Goal: Task Accomplishment & Management: Manage account settings

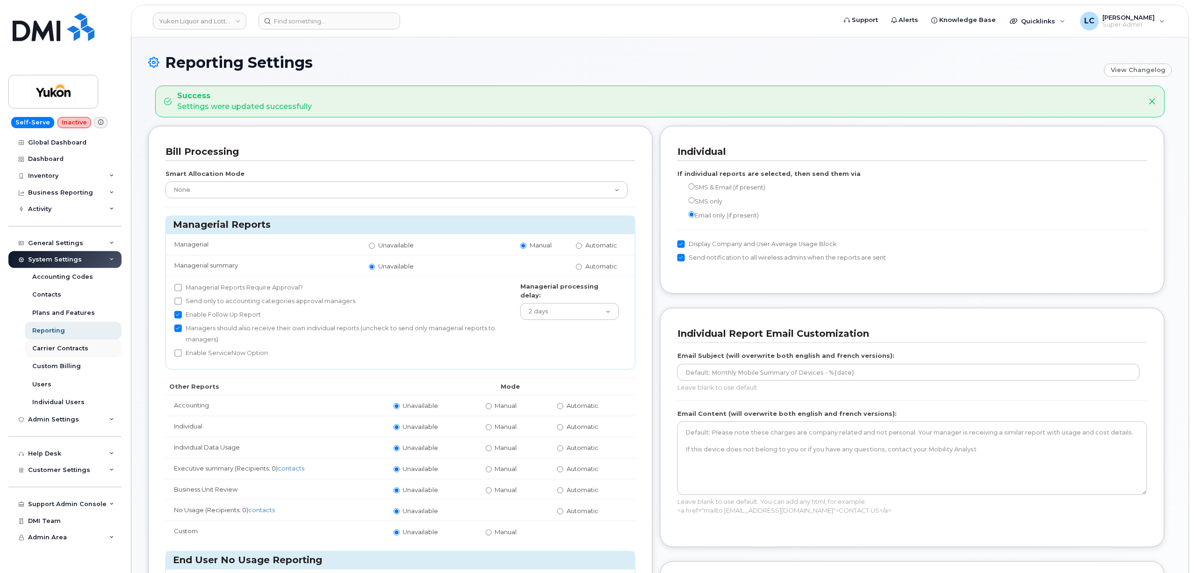
scroll to position [62, 0]
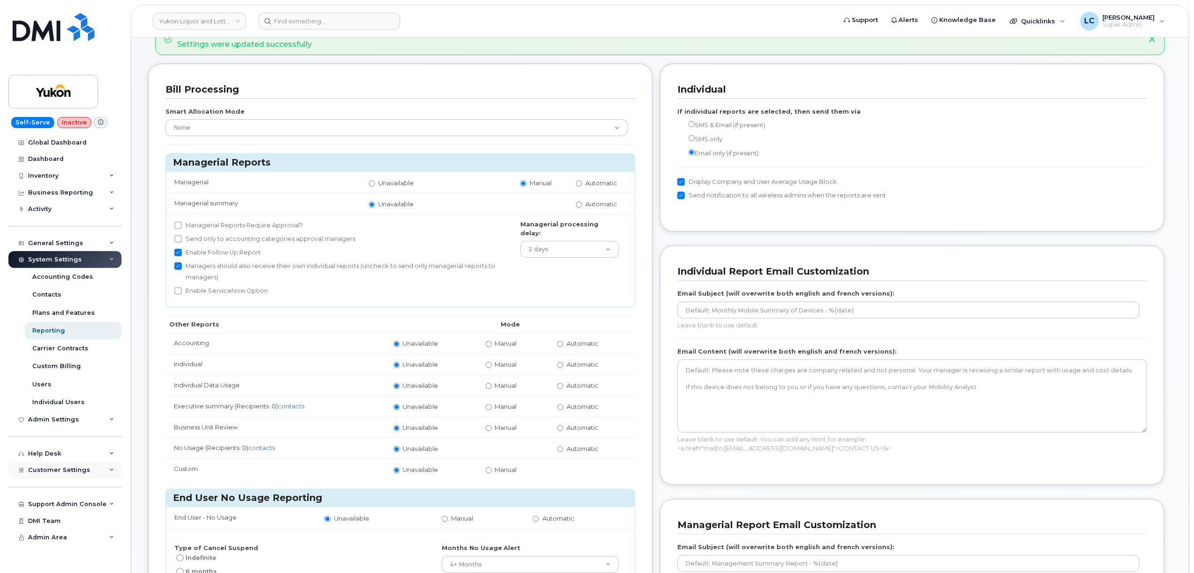
click at [79, 468] on span "Customer Settings" at bounding box center [59, 469] width 62 height 7
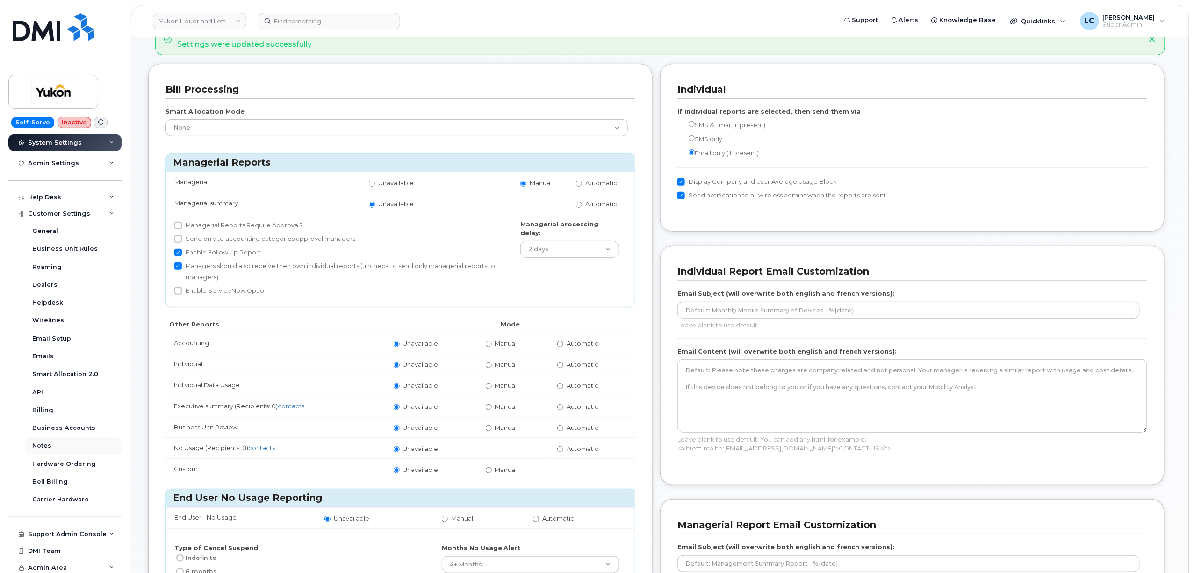
scroll to position [258, 0]
click at [62, 420] on link "Business Accounts" at bounding box center [73, 426] width 97 height 18
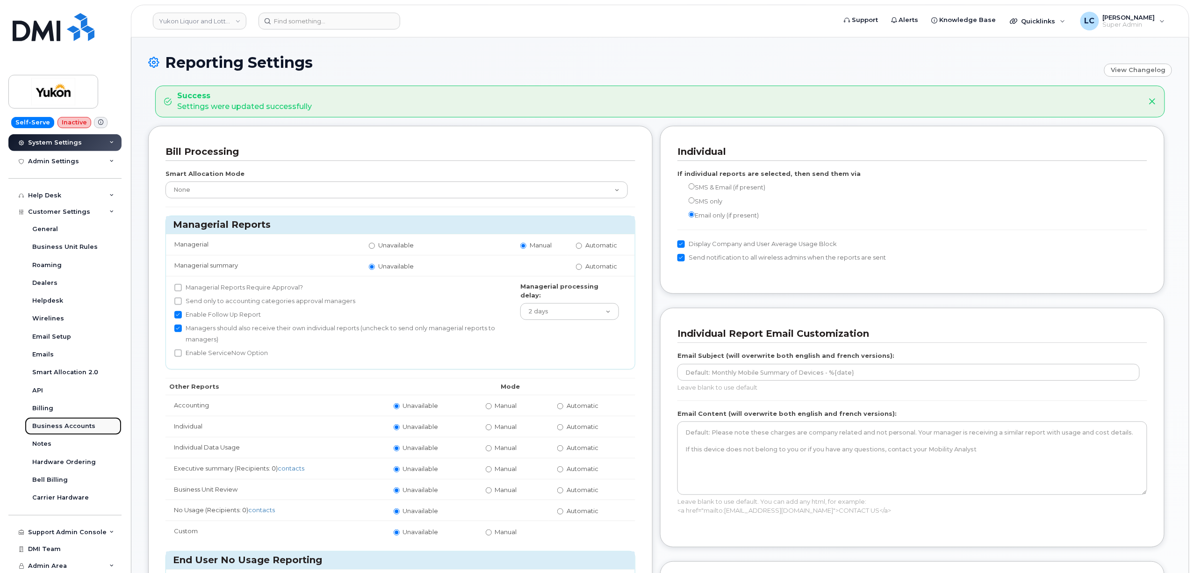
scroll to position [115, 0]
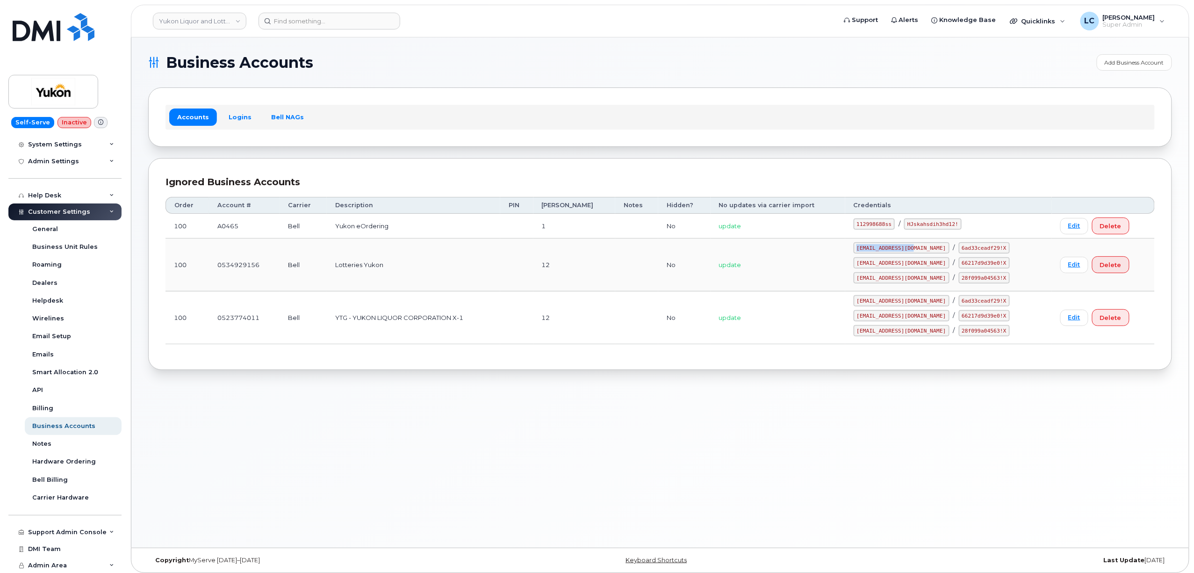
drag, startPoint x: 932, startPoint y: 249, endPoint x: 875, endPoint y: 246, distance: 56.7
click at [875, 246] on code "[EMAIL_ADDRESS][DOMAIN_NAME]" at bounding box center [902, 247] width 96 height 11
copy code "[EMAIL_ADDRESS][DOMAIN_NAME]"
drag, startPoint x: 947, startPoint y: 249, endPoint x: 989, endPoint y: 252, distance: 41.7
click at [989, 252] on code "6ad33ceadf29!X" at bounding box center [984, 247] width 51 height 11
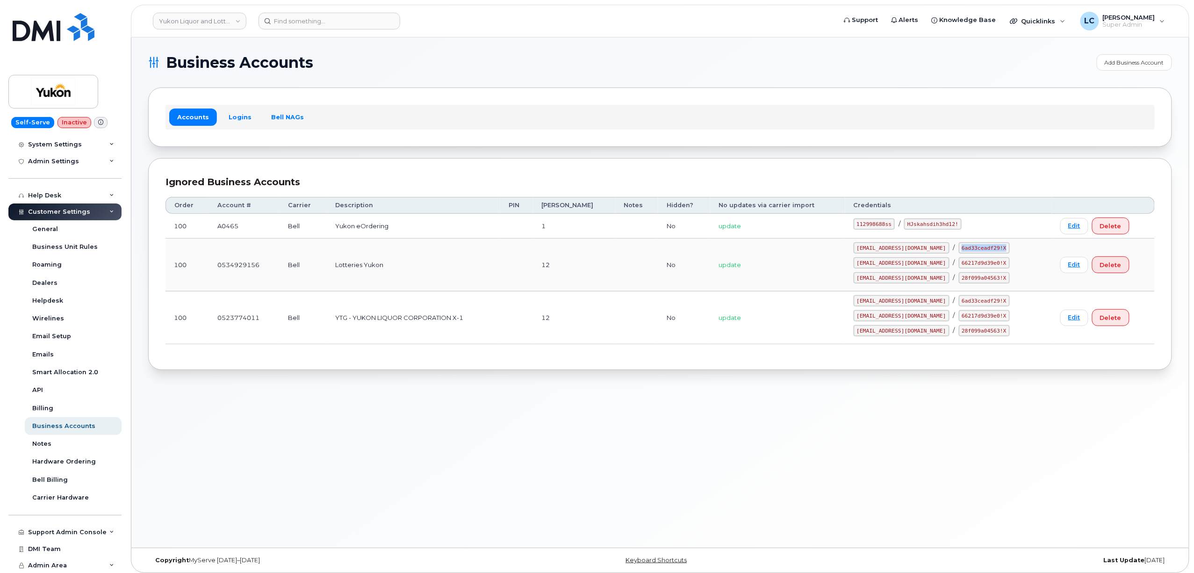
copy code "6ad33ceadf29!X"
click at [930, 251] on code "[EMAIL_ADDRESS][DOMAIN_NAME]" at bounding box center [902, 247] width 96 height 11
drag, startPoint x: 933, startPoint y: 251, endPoint x: 875, endPoint y: 253, distance: 57.1
click at [875, 253] on code "[EMAIL_ADDRESS][DOMAIN_NAME]" at bounding box center [902, 247] width 96 height 11
copy code "[EMAIL_ADDRESS][DOMAIN_NAME]"
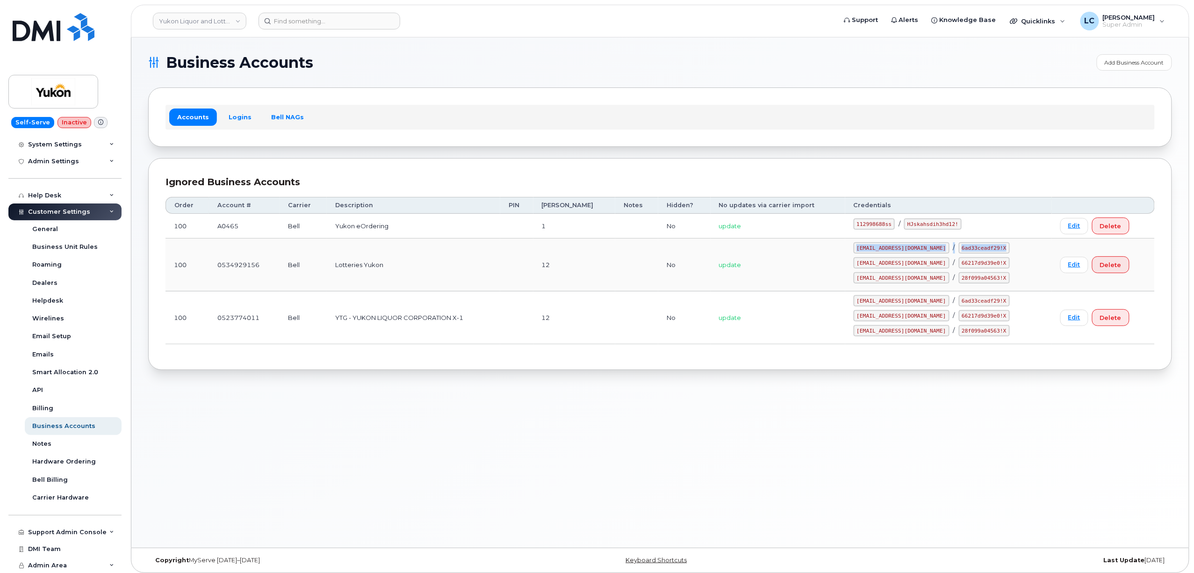
drag, startPoint x: 988, startPoint y: 248, endPoint x: 923, endPoint y: 242, distance: 65.3
click at [923, 242] on td "[EMAIL_ADDRESS][DOMAIN_NAME] / 6ad33ceadf29!X [EMAIL_ADDRESS][DOMAIN_NAME] / 66…" at bounding box center [949, 265] width 207 height 53
copy div "[EMAIL_ADDRESS][DOMAIN_NAME] / 6ad33ceadf29!X"
click at [966, 277] on code "28f099a04563!X" at bounding box center [984, 277] width 51 height 11
drag, startPoint x: 945, startPoint y: 247, endPoint x: 988, endPoint y: 253, distance: 43.3
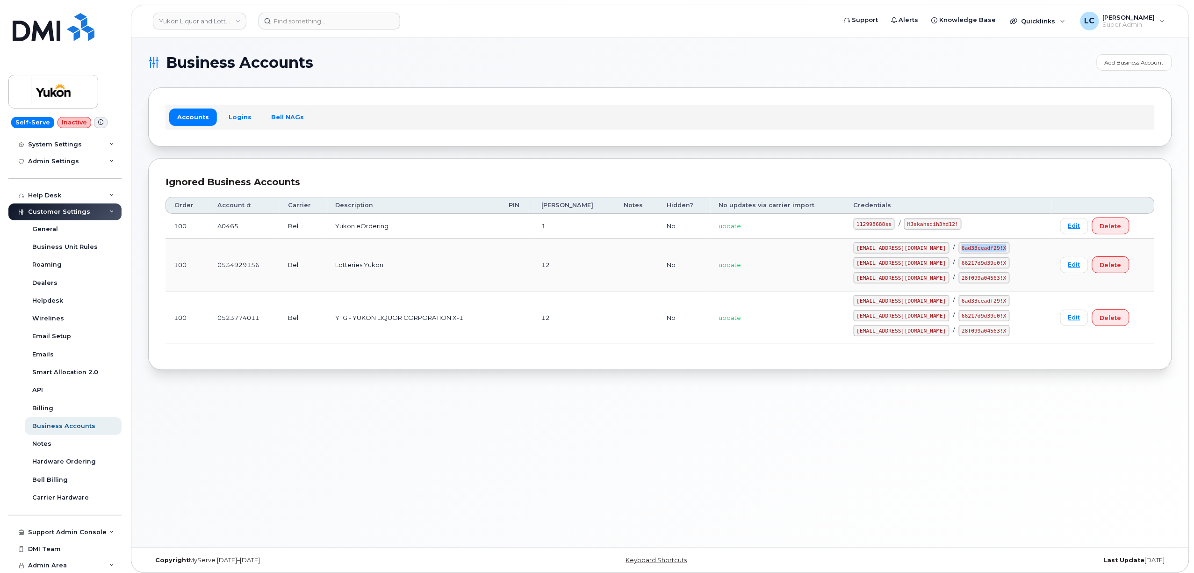
click at [988, 253] on code "6ad33ceadf29!X" at bounding box center [984, 247] width 51 height 11
copy code "6ad33ceadf29!X"
click at [203, 21] on link "Yukon Liquor and Lotteries (YTG)" at bounding box center [200, 21] width 94 height 17
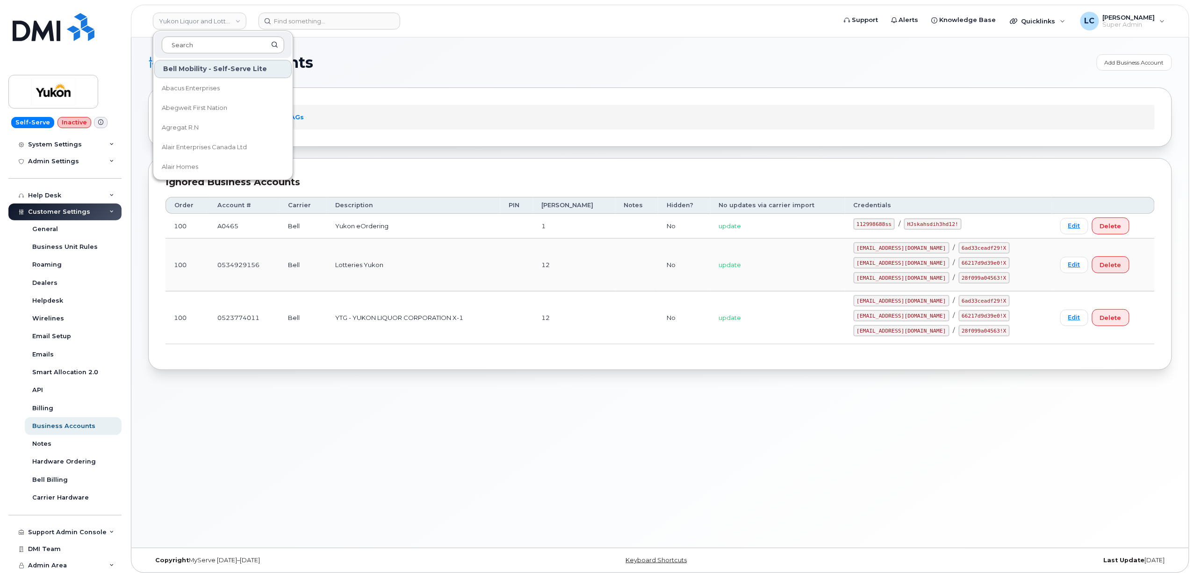
click at [233, 52] on input at bounding box center [223, 44] width 123 height 17
type input "Community"
click at [242, 143] on span "Community Services (YTG)" at bounding box center [202, 146] width 80 height 9
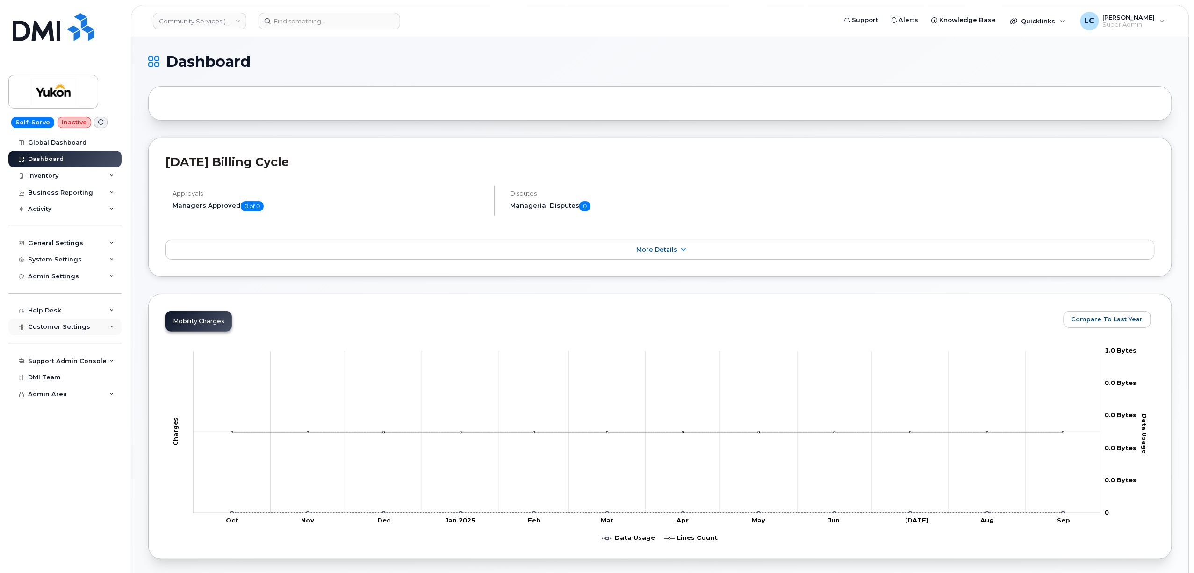
click at [77, 325] on span "Customer Settings" at bounding box center [59, 326] width 62 height 7
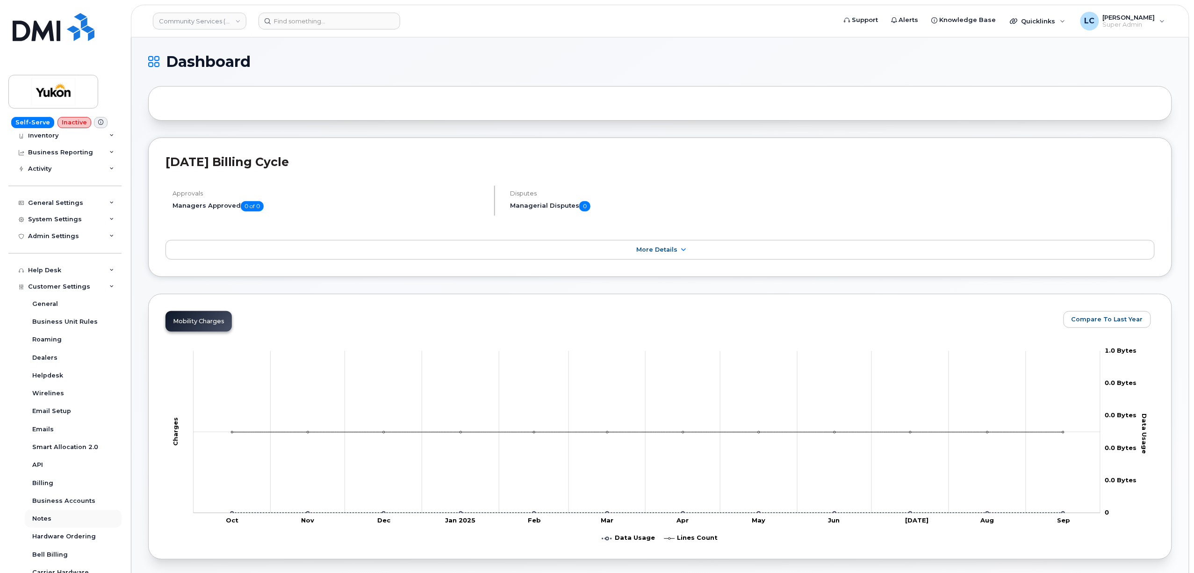
scroll to position [62, 0]
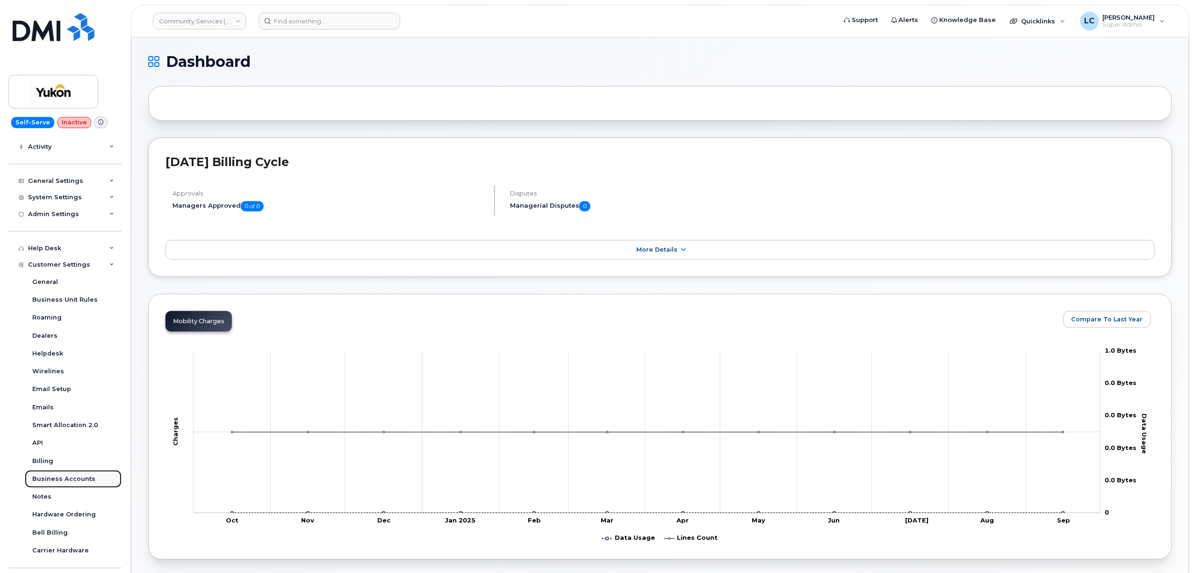
click at [67, 475] on div "Business Accounts" at bounding box center [63, 479] width 63 height 8
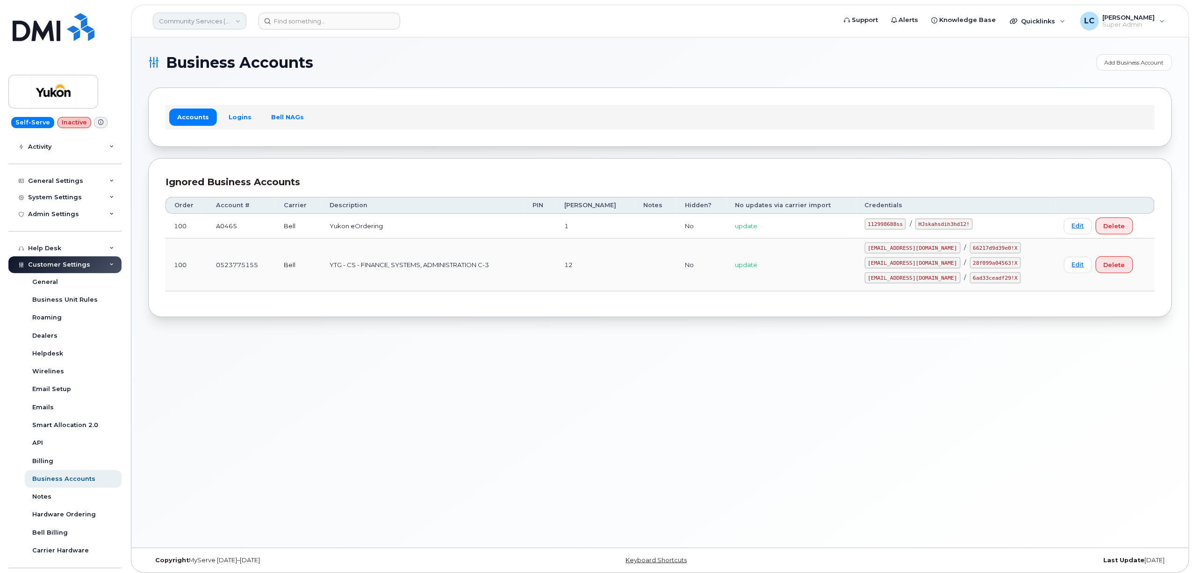
click at [192, 21] on link "Community Services (YTG)" at bounding box center [200, 21] width 94 height 17
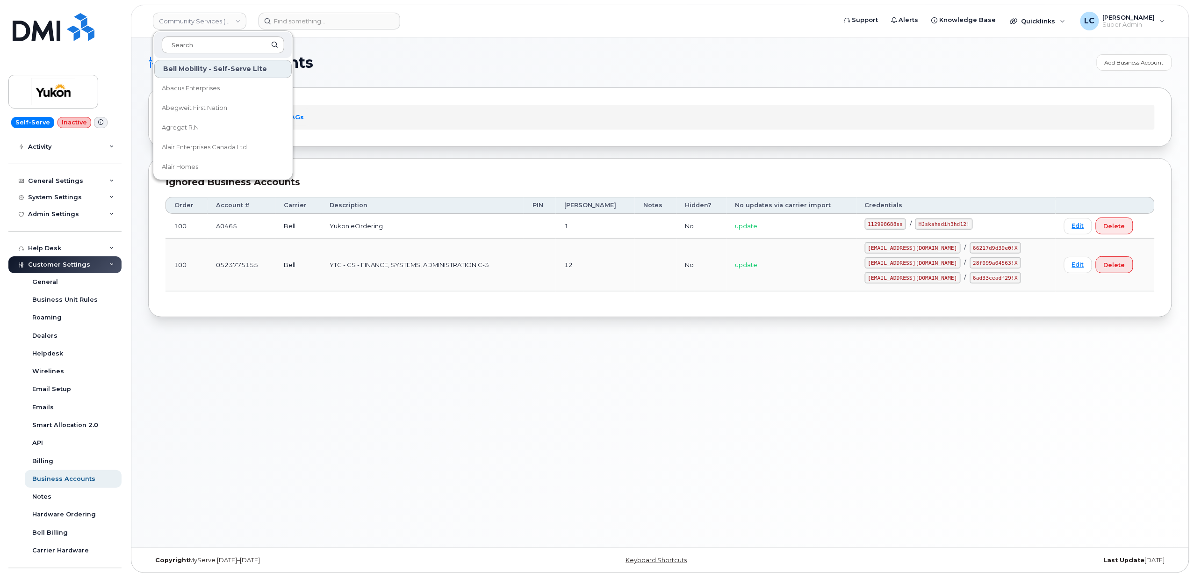
click at [212, 45] on input at bounding box center [223, 44] width 123 height 17
